Goal: Task Accomplishment & Management: Manage account settings

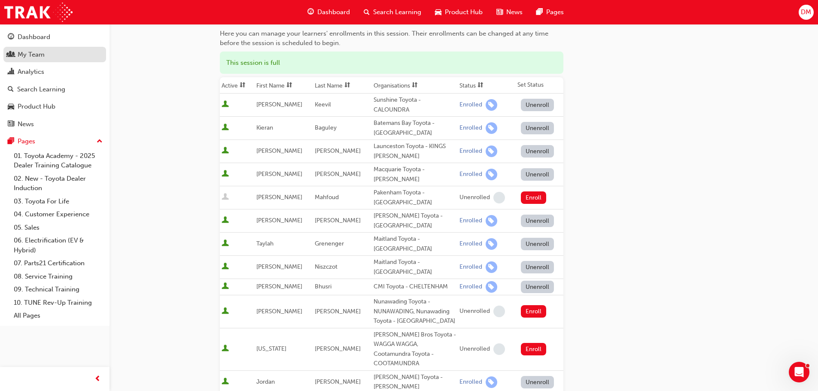
click at [42, 53] on div "My Team" at bounding box center [31, 55] width 27 height 10
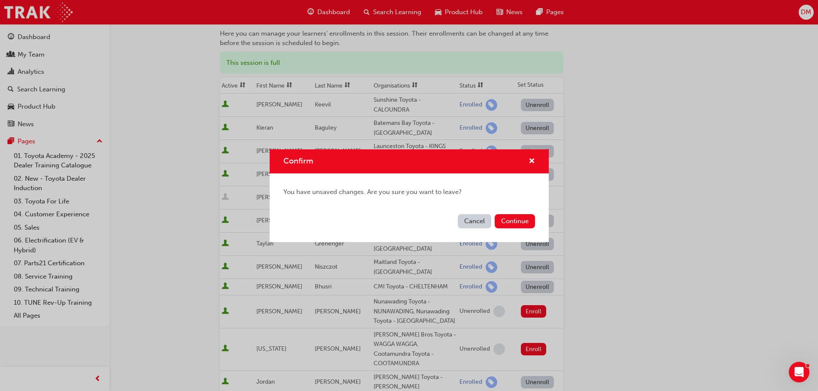
click at [527, 161] on div "Confirm" at bounding box center [528, 161] width 13 height 11
click at [470, 219] on button "Cancel" at bounding box center [474, 221] width 33 height 14
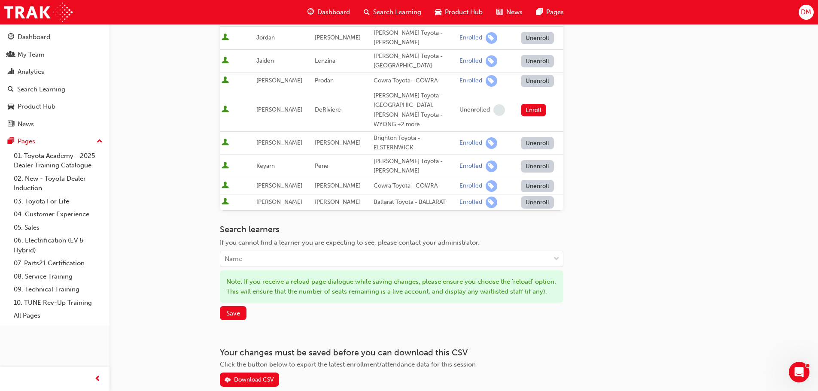
scroll to position [452, 0]
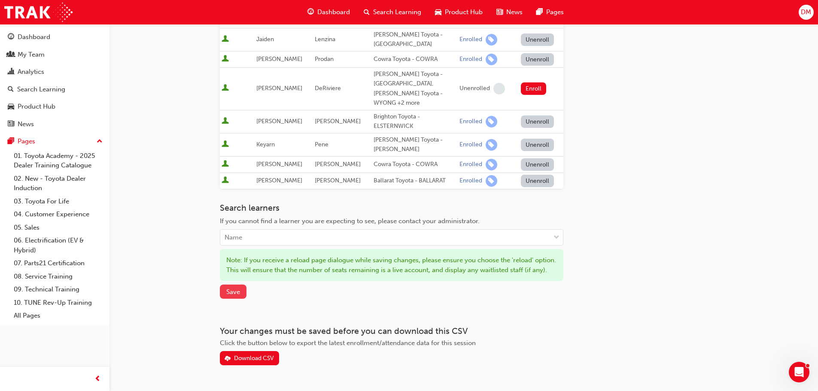
click at [229, 288] on span "Save" at bounding box center [233, 292] width 14 height 8
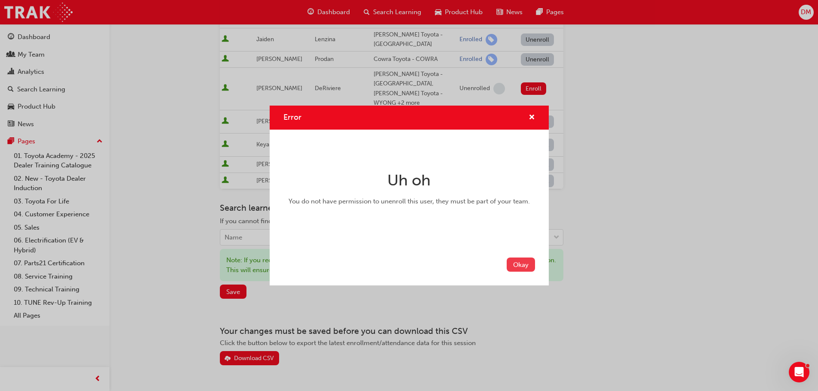
click at [516, 263] on button "Okay" at bounding box center [521, 265] width 28 height 14
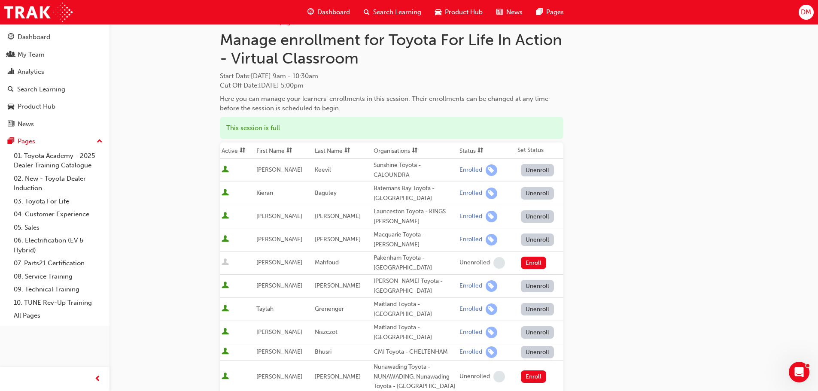
scroll to position [0, 0]
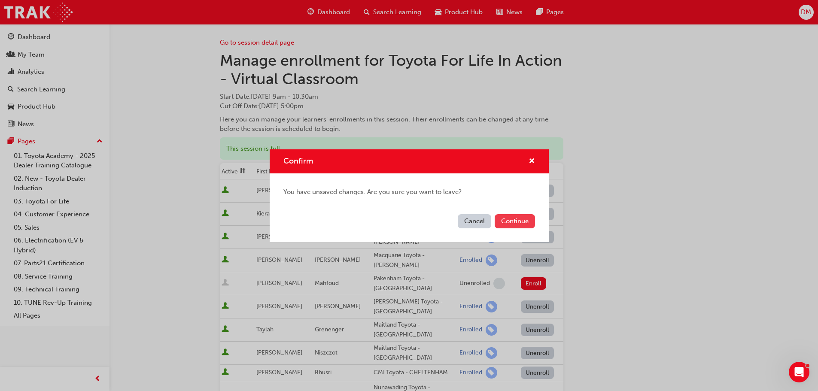
click at [508, 222] on button "Continue" at bounding box center [515, 221] width 40 height 14
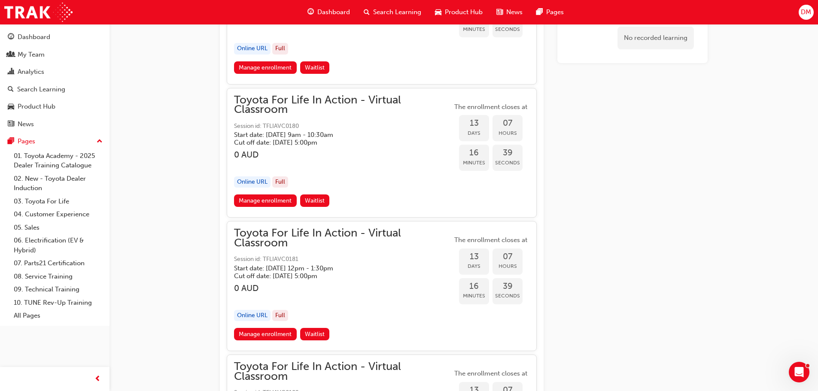
scroll to position [2984, 0]
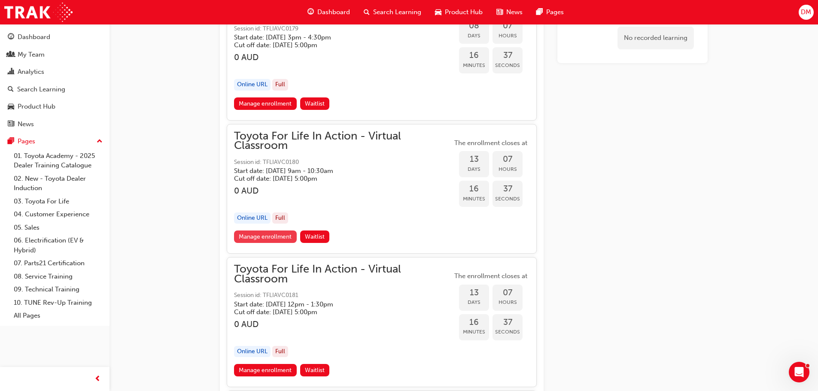
click at [251, 235] on link "Manage enrollment" at bounding box center [265, 237] width 63 height 12
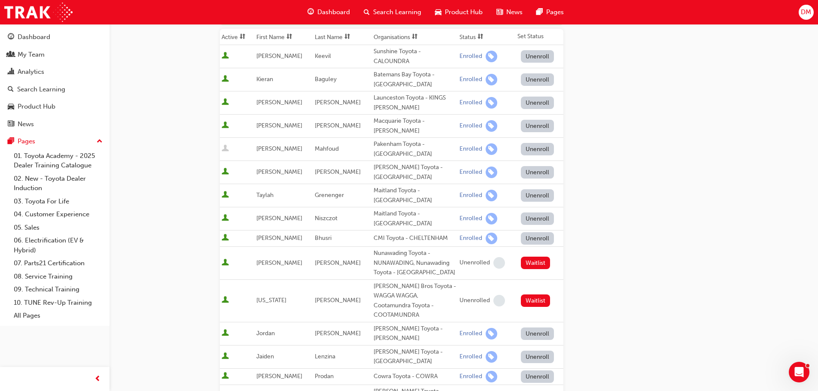
scroll to position [129, 0]
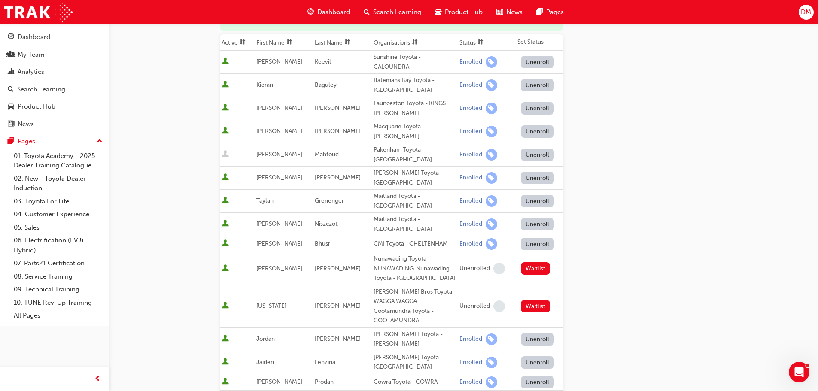
click at [530, 149] on button "Unenroll" at bounding box center [537, 155] width 33 height 12
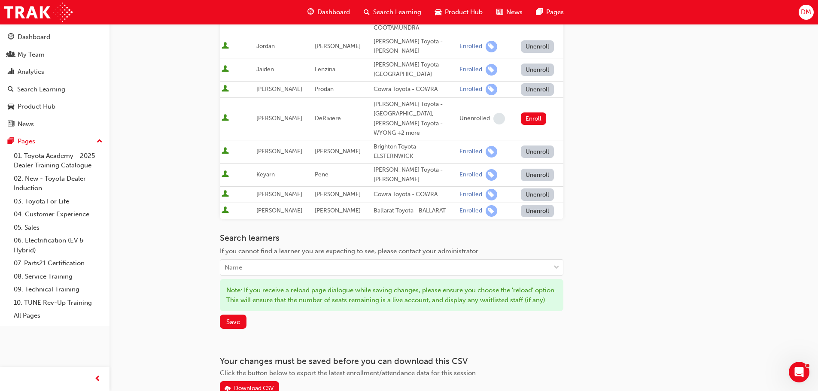
scroll to position [429, 0]
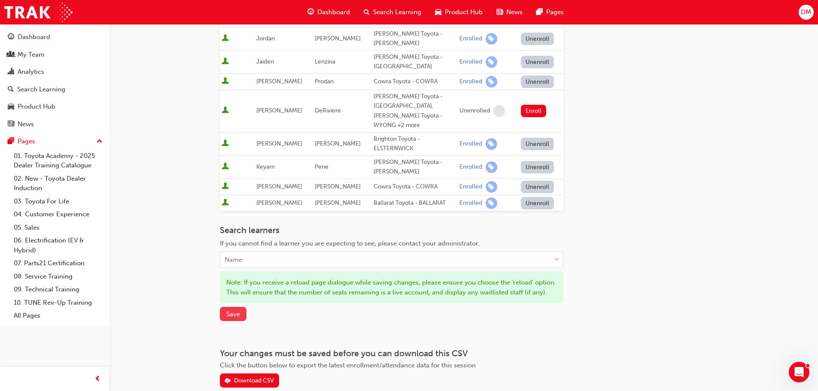
click at [229, 310] on span "Save" at bounding box center [233, 314] width 14 height 8
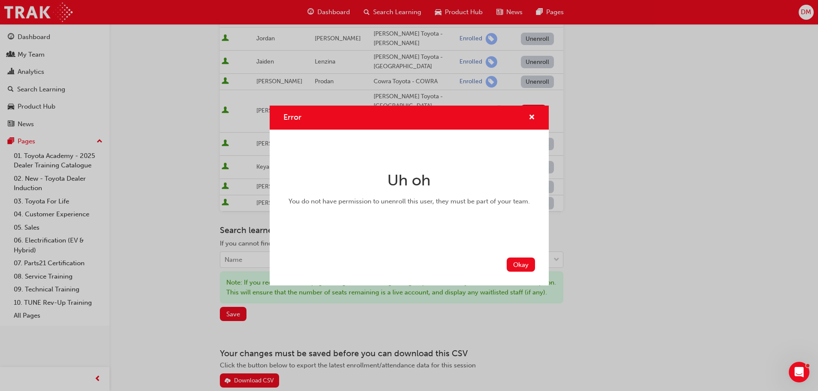
click at [643, 324] on div "Error Uh oh You do not have permission to unenroll this user, they must be part…" at bounding box center [409, 195] width 818 height 391
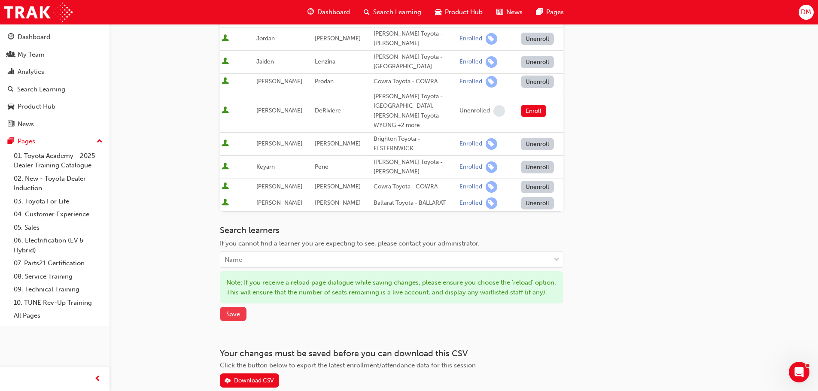
click at [228, 310] on span "Save" at bounding box center [233, 314] width 14 height 8
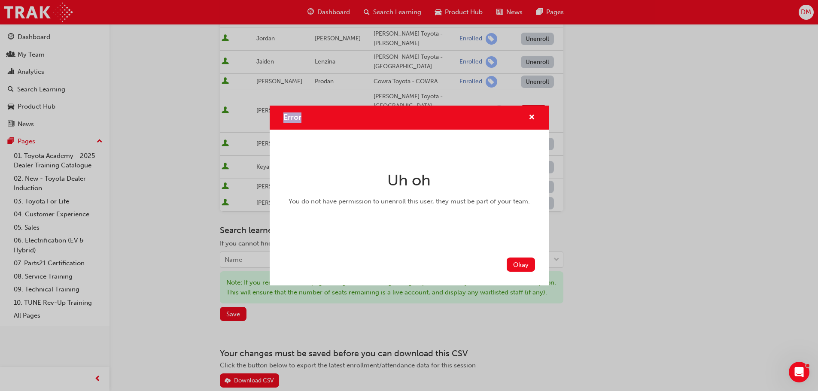
drag, startPoint x: 264, startPoint y: 97, endPoint x: 526, endPoint y: 112, distance: 261.9
click at [526, 112] on div "Error Uh oh You do not have permission to unenroll this user, they must be part…" at bounding box center [409, 195] width 818 height 391
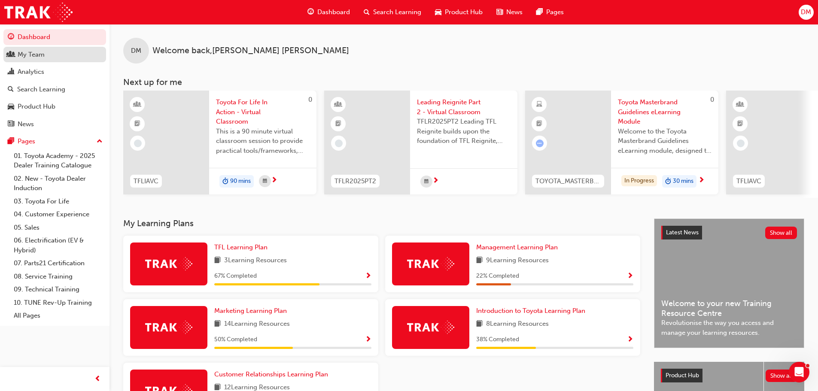
click at [52, 55] on div "My Team" at bounding box center [55, 54] width 94 height 11
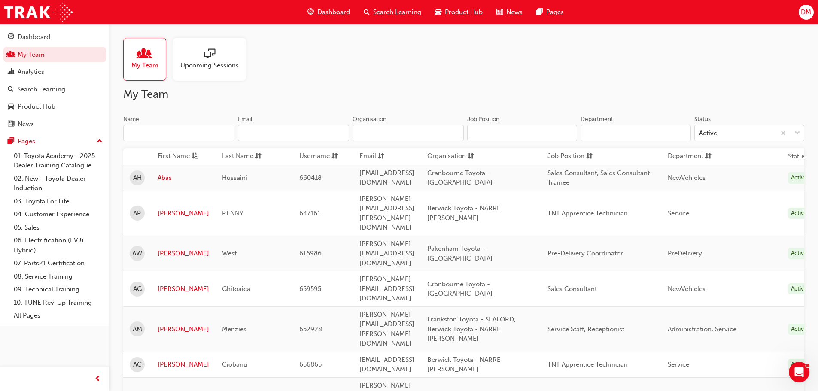
click at [149, 136] on input "Name" at bounding box center [178, 133] width 111 height 16
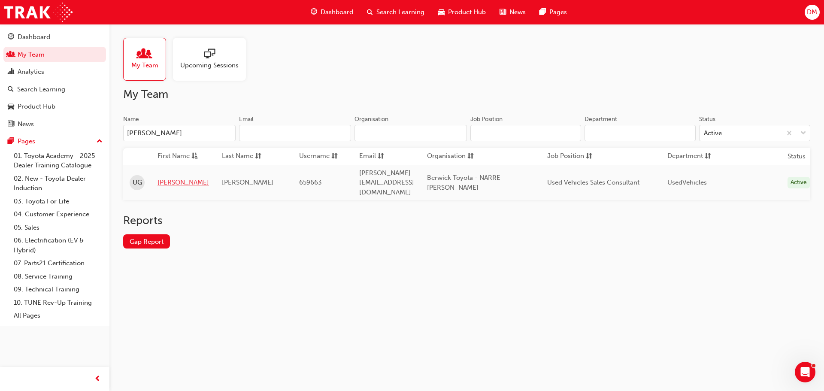
type input "udit"
click at [166, 178] on link "Udit" at bounding box center [184, 183] width 52 height 10
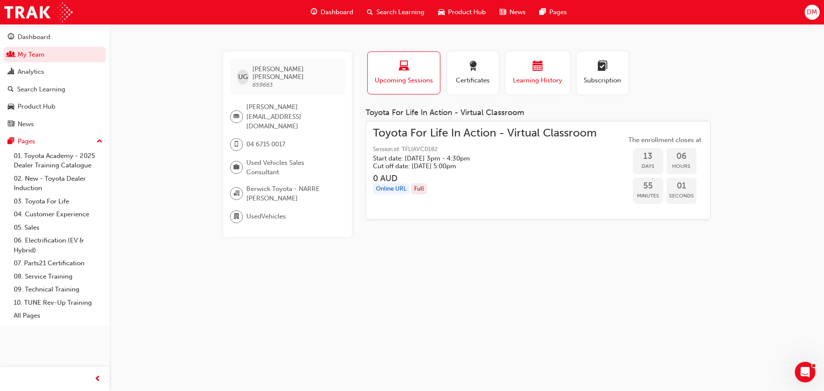
click at [538, 71] on span "calendar-icon" at bounding box center [538, 67] width 10 height 12
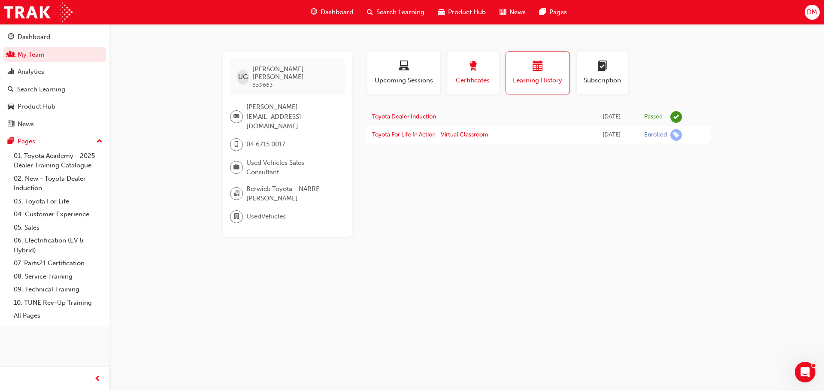
click at [478, 76] on span "Certificates" at bounding box center [473, 81] width 39 height 10
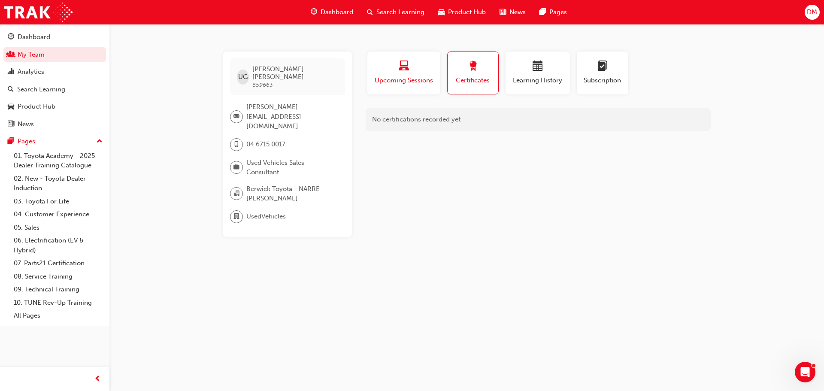
click at [425, 70] on div "button" at bounding box center [404, 67] width 60 height 13
